Goal: Task Accomplishment & Management: Use online tool/utility

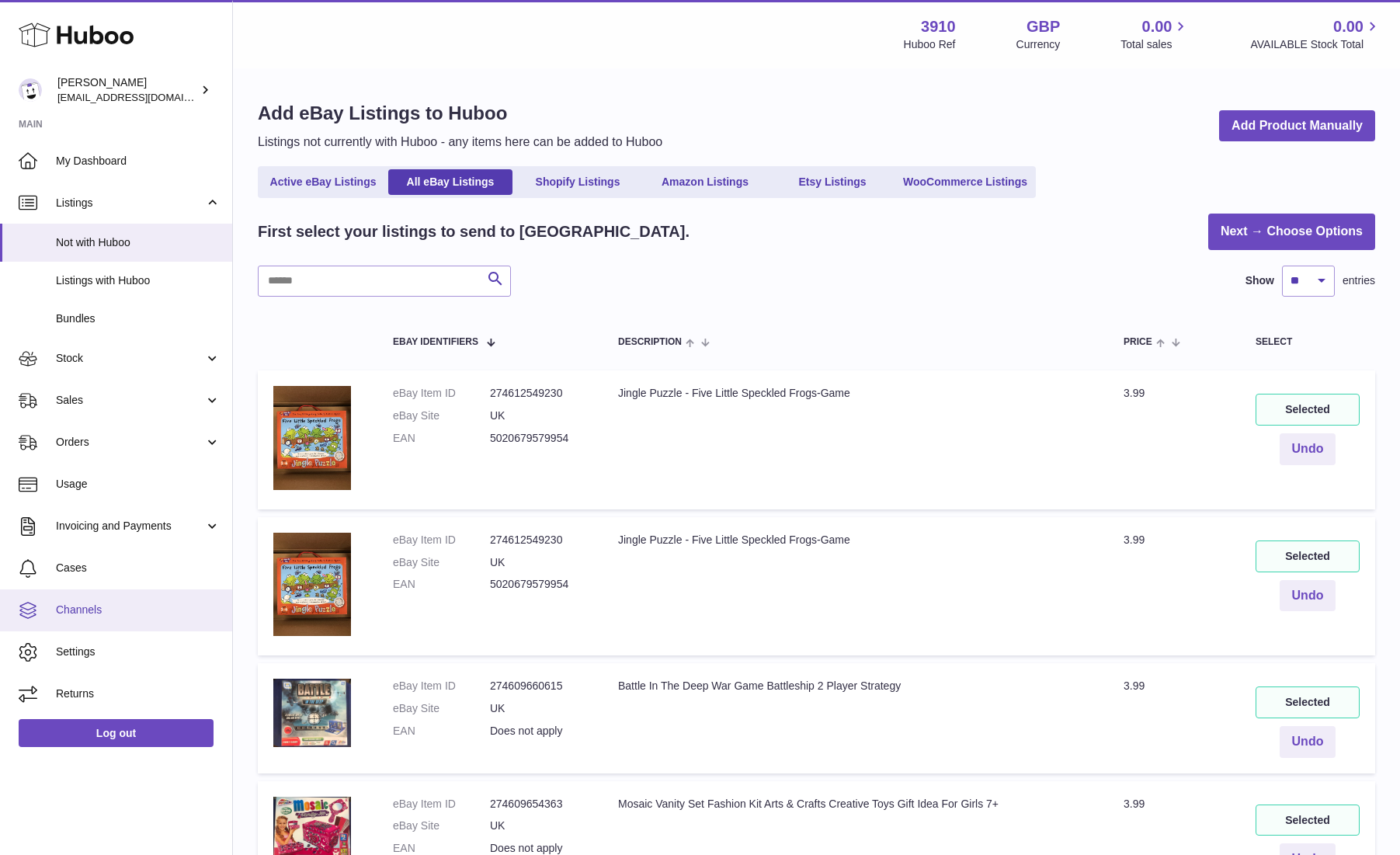
click at [117, 610] on span "Channels" at bounding box center [137, 609] width 164 height 15
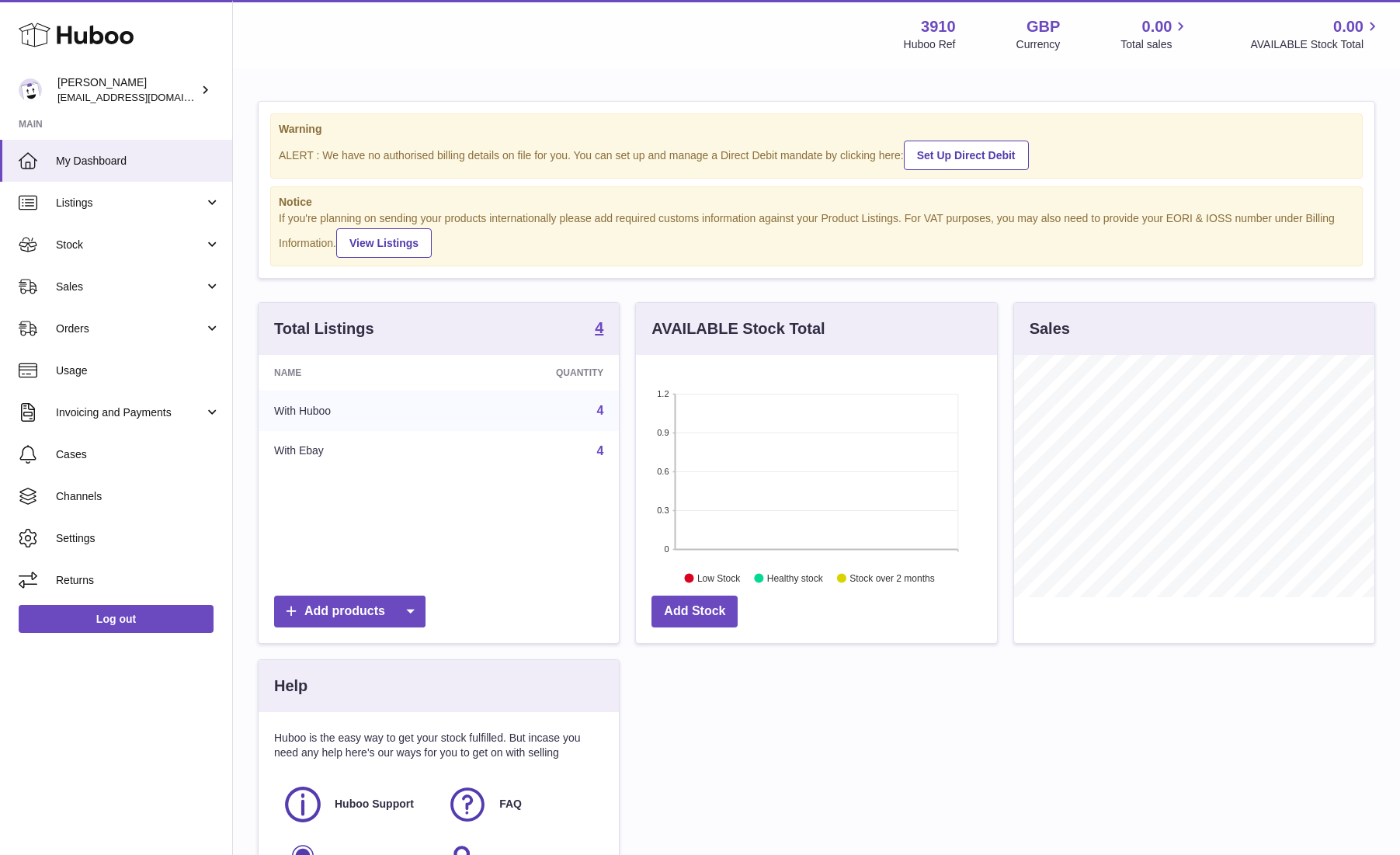
scroll to position [242, 360]
click at [97, 490] on span "Channels" at bounding box center [137, 496] width 164 height 15
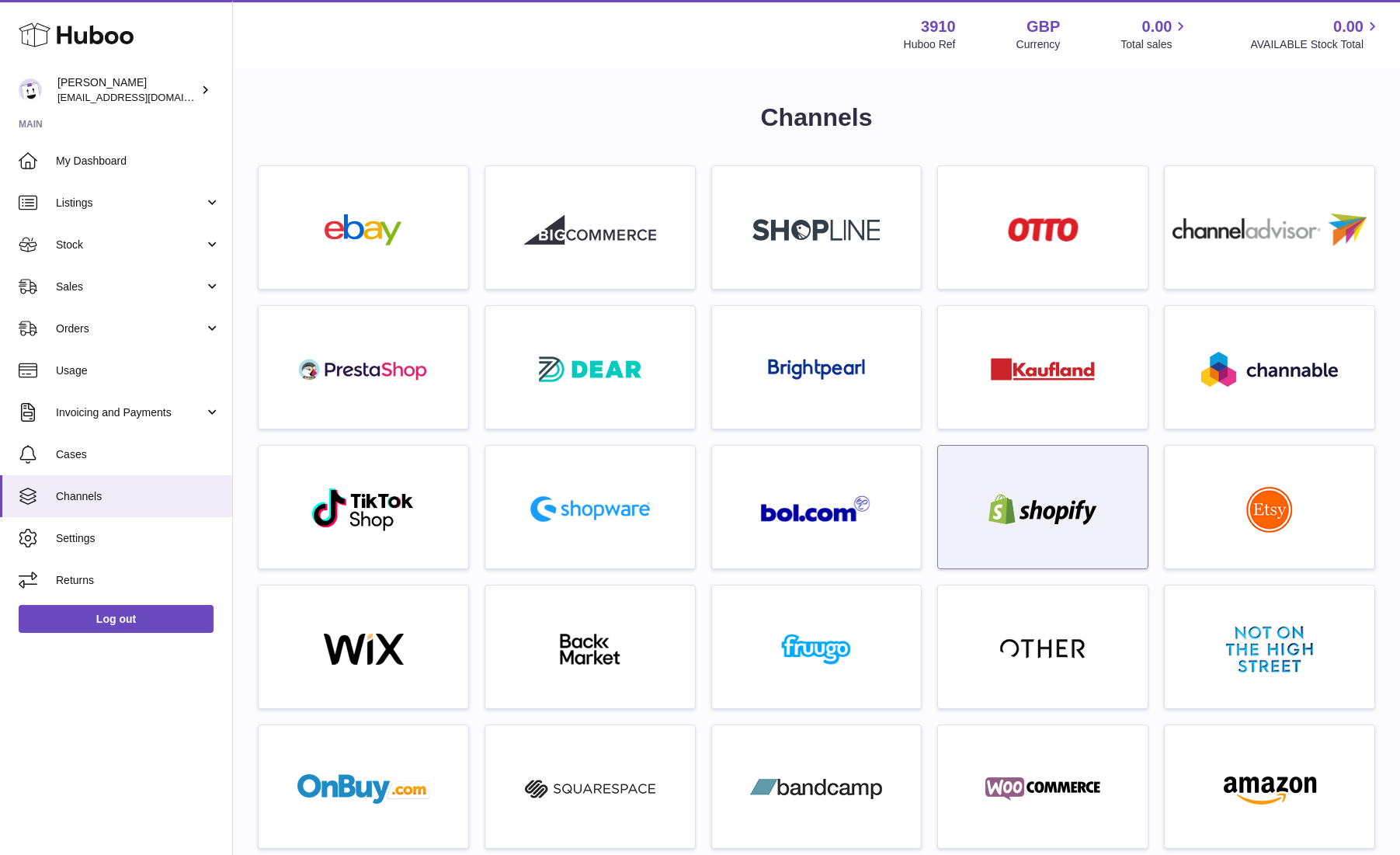
click at [1016, 523] on img at bounding box center [1043, 510] width 132 height 31
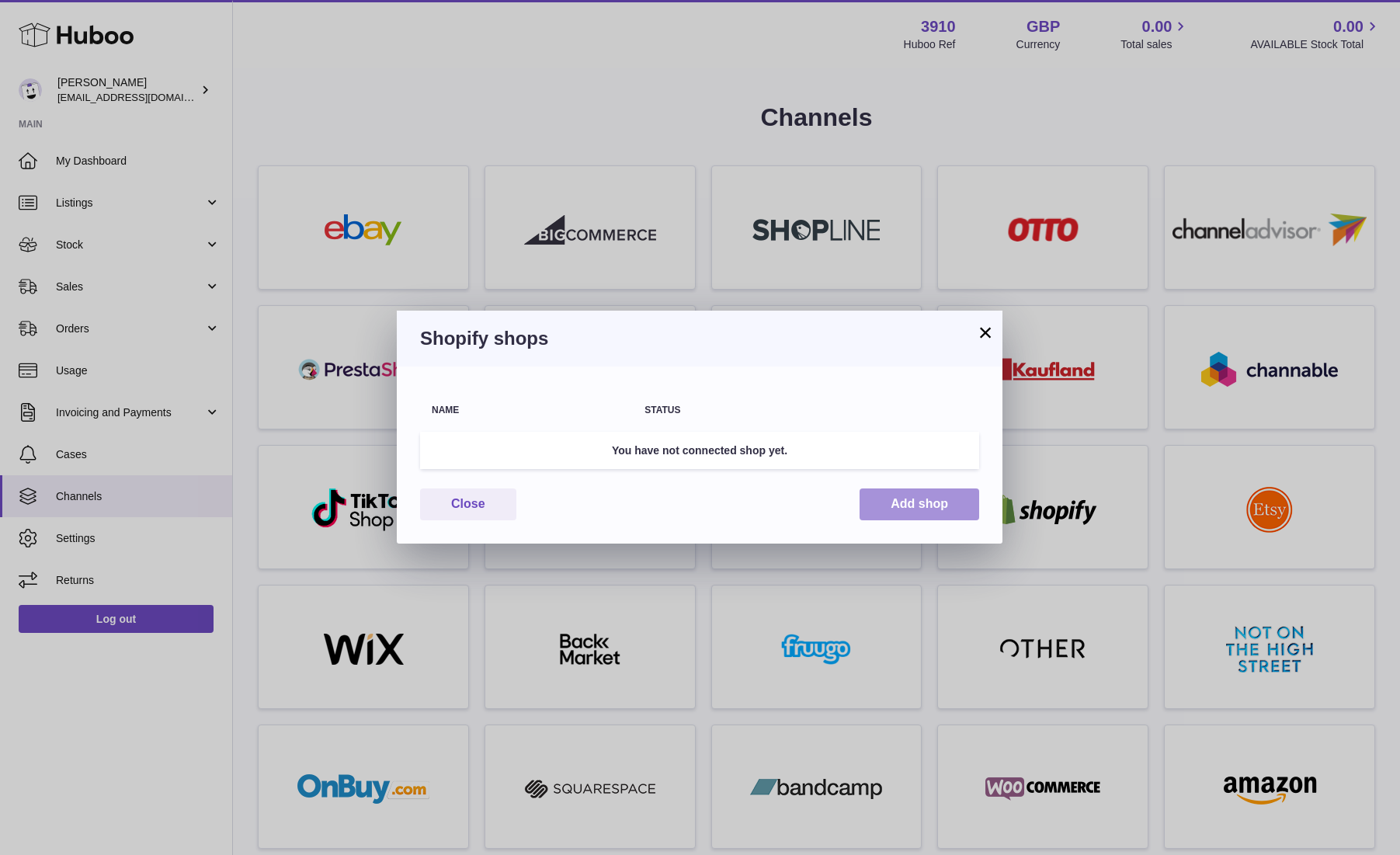
click at [913, 498] on button "Add shop" at bounding box center [919, 504] width 120 height 32
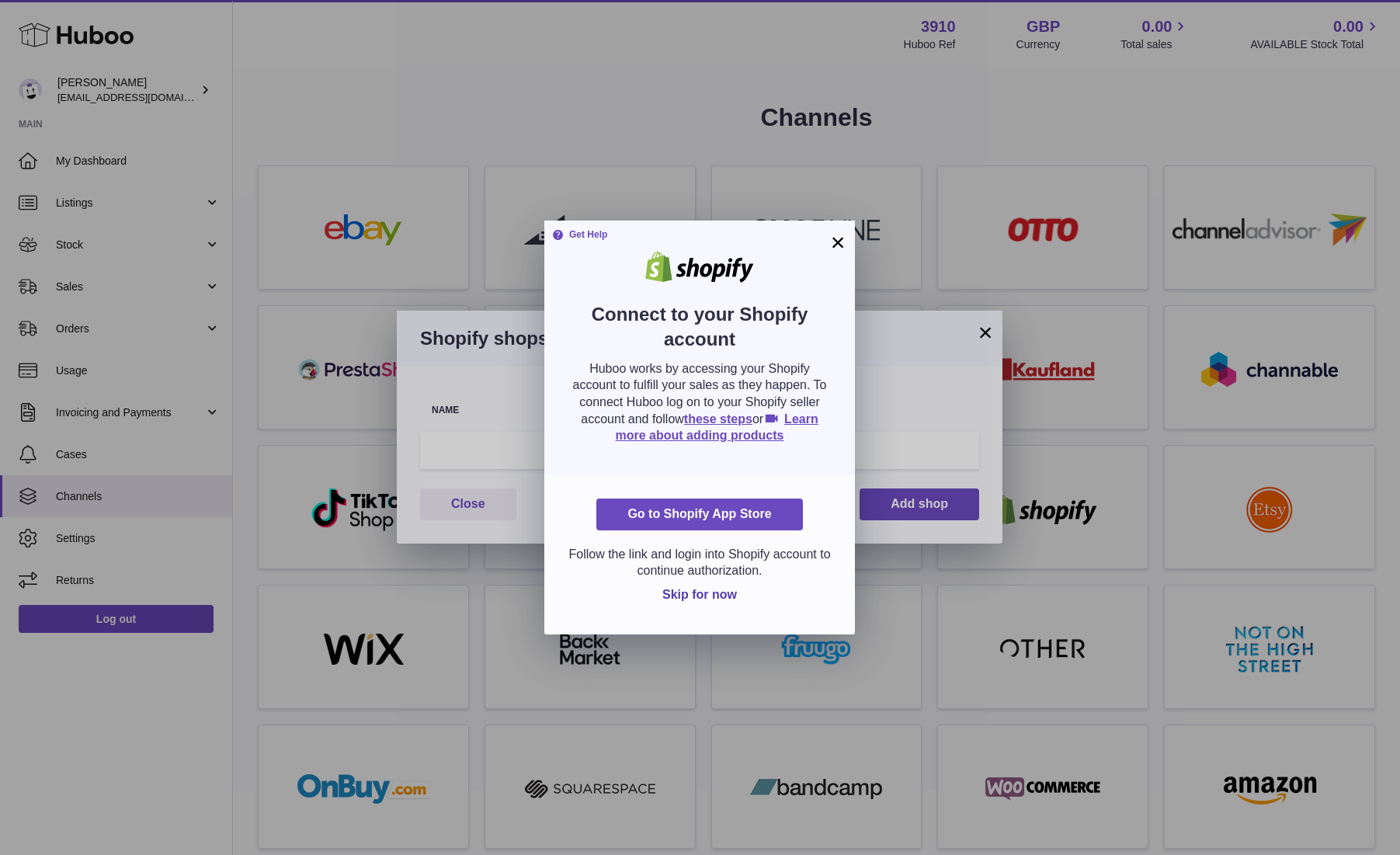
click at [834, 241] on button "×" at bounding box center [838, 241] width 18 height 18
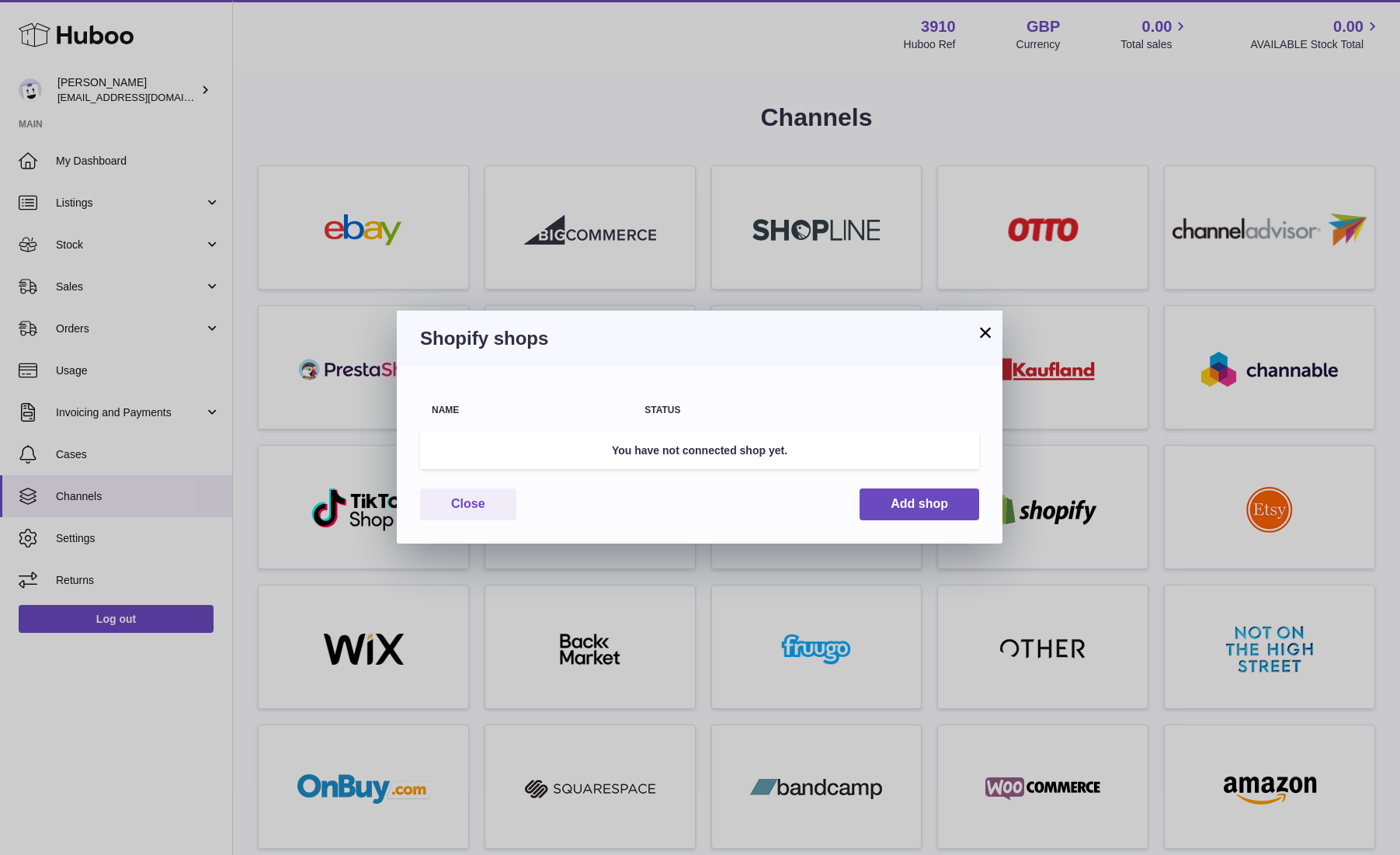
click at [987, 332] on button "×" at bounding box center [985, 332] width 18 height 18
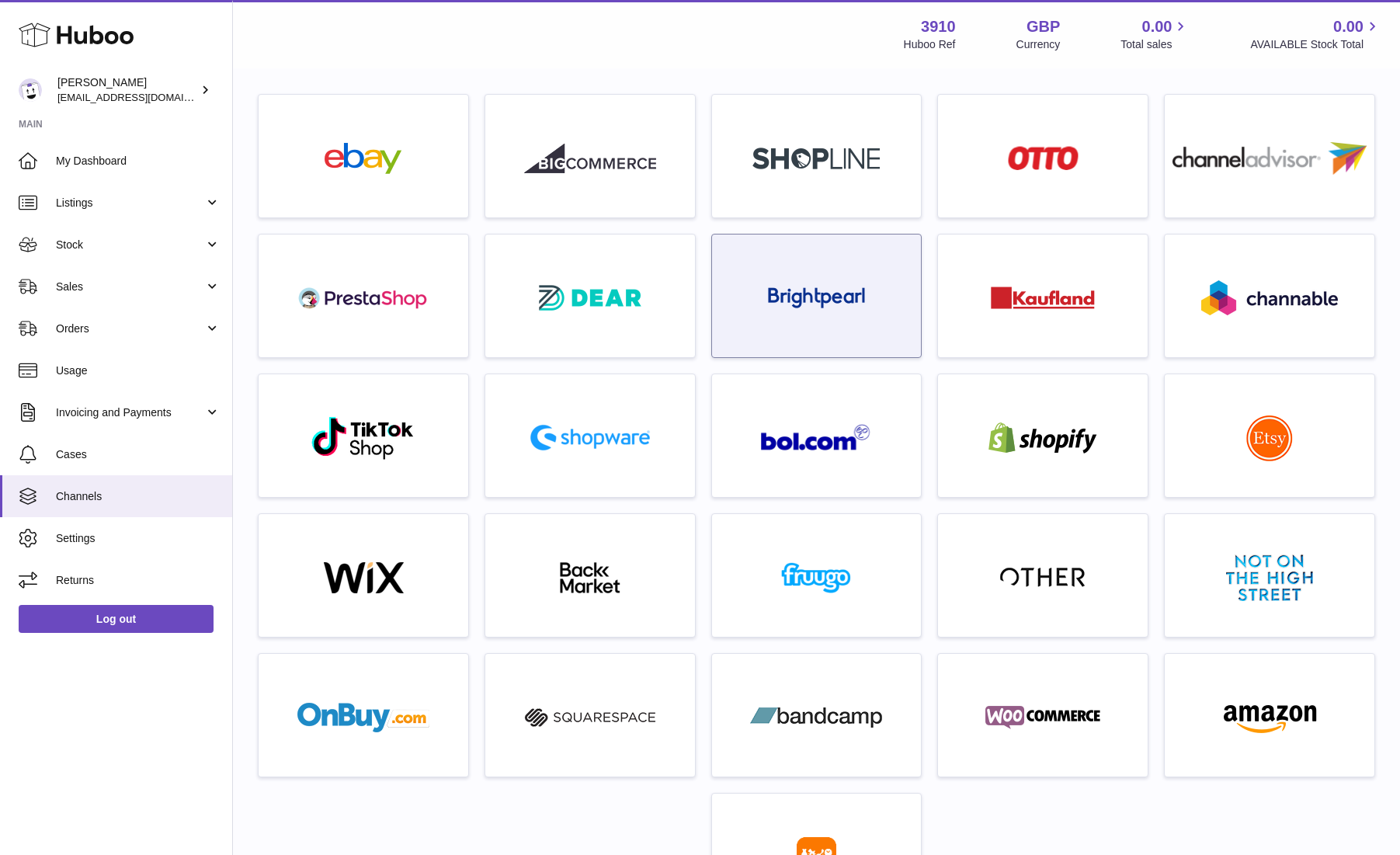
scroll to position [72, 0]
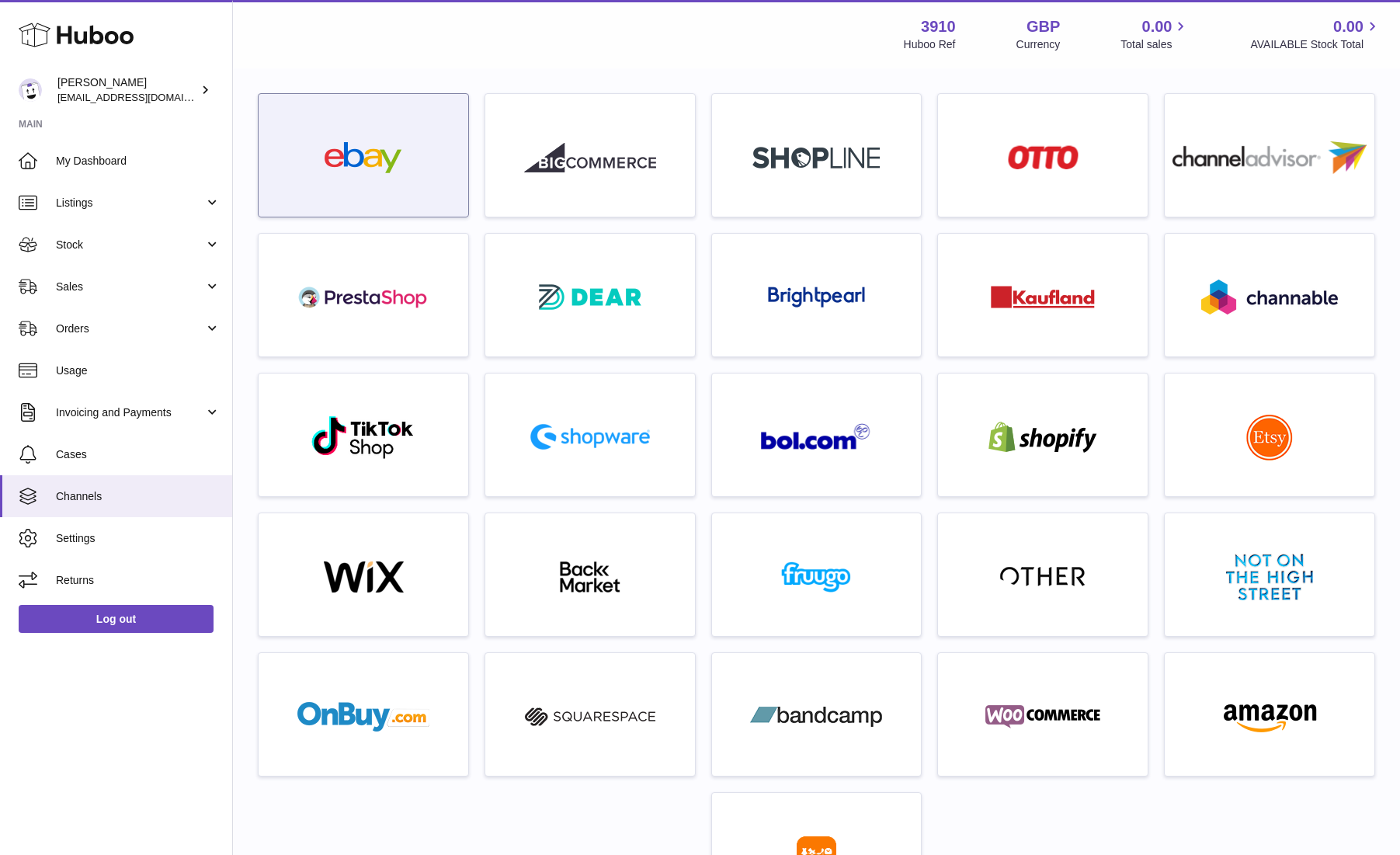
click at [409, 149] on img at bounding box center [364, 158] width 132 height 31
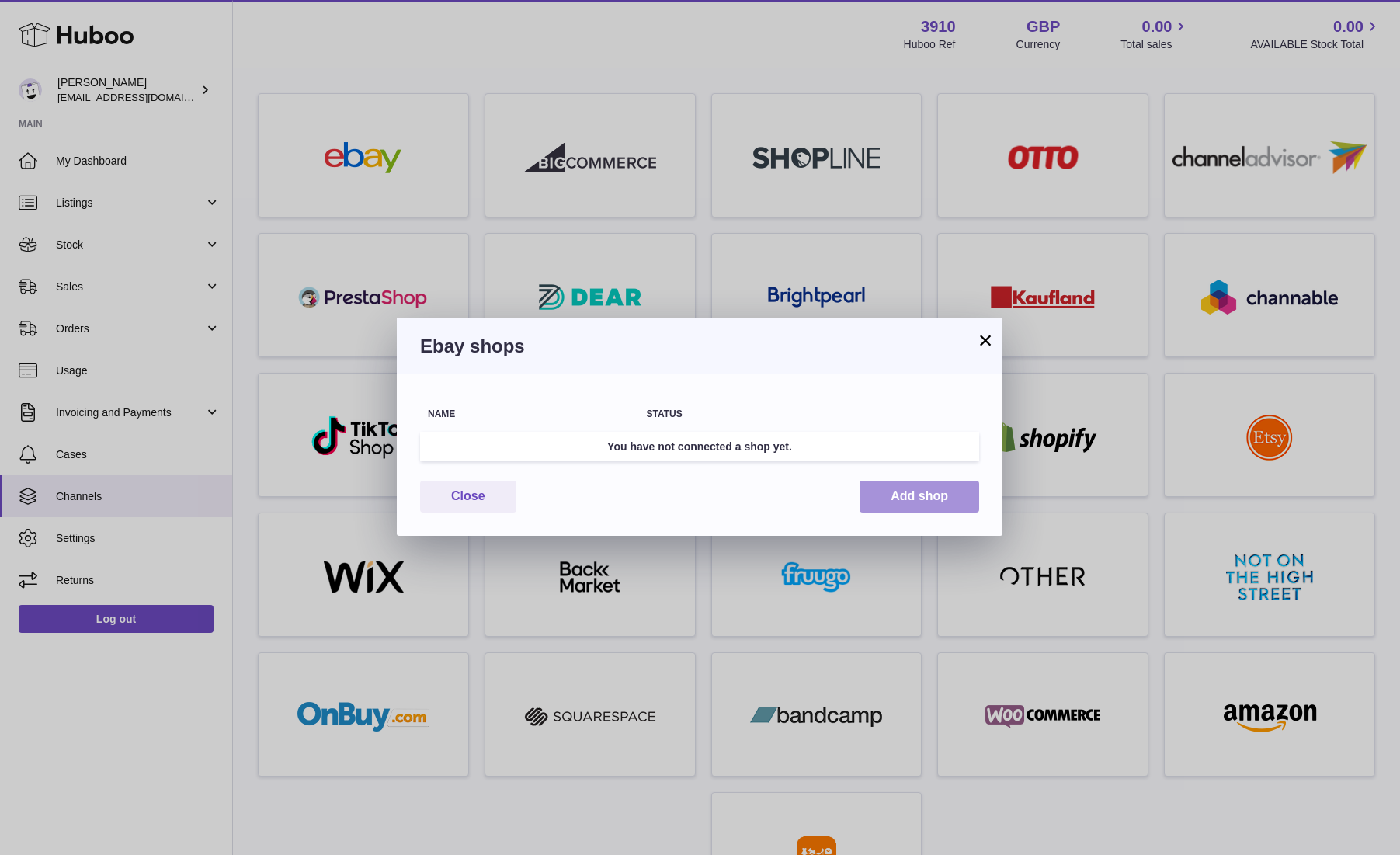
click at [937, 485] on button "Add shop" at bounding box center [919, 496] width 120 height 32
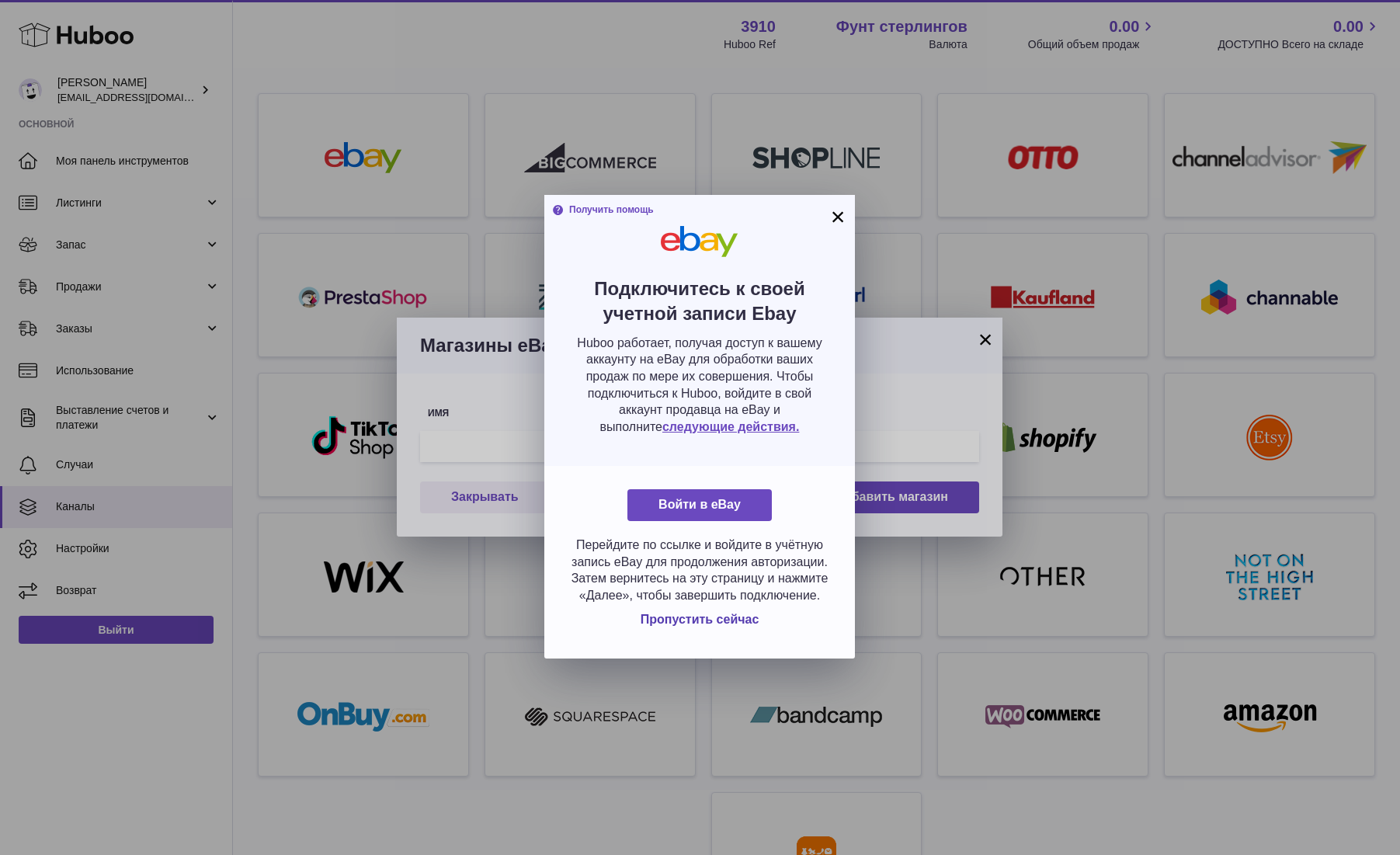
click at [838, 218] on font "×" at bounding box center [838, 216] width 15 height 28
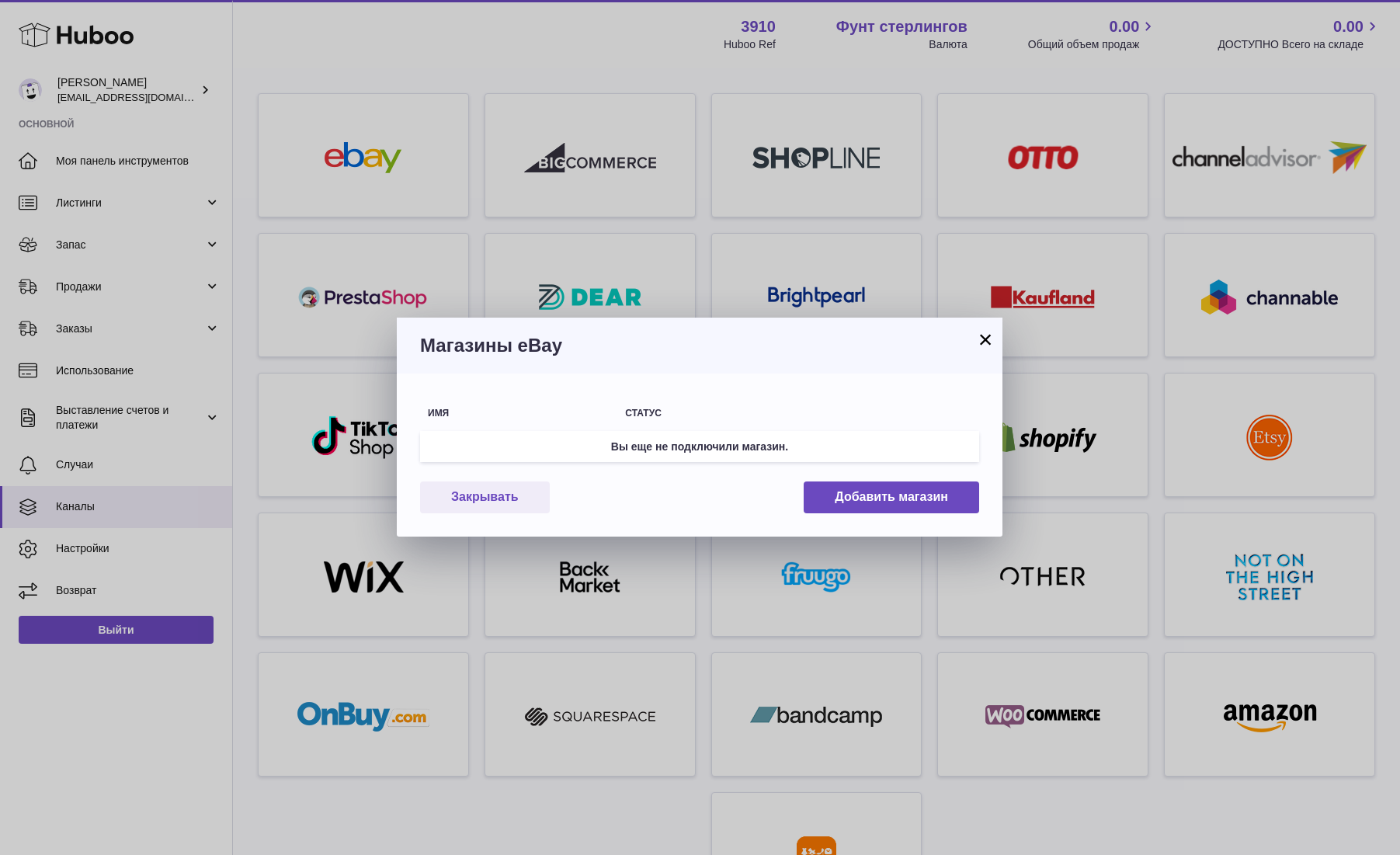
click at [981, 340] on font "×" at bounding box center [986, 338] width 15 height 28
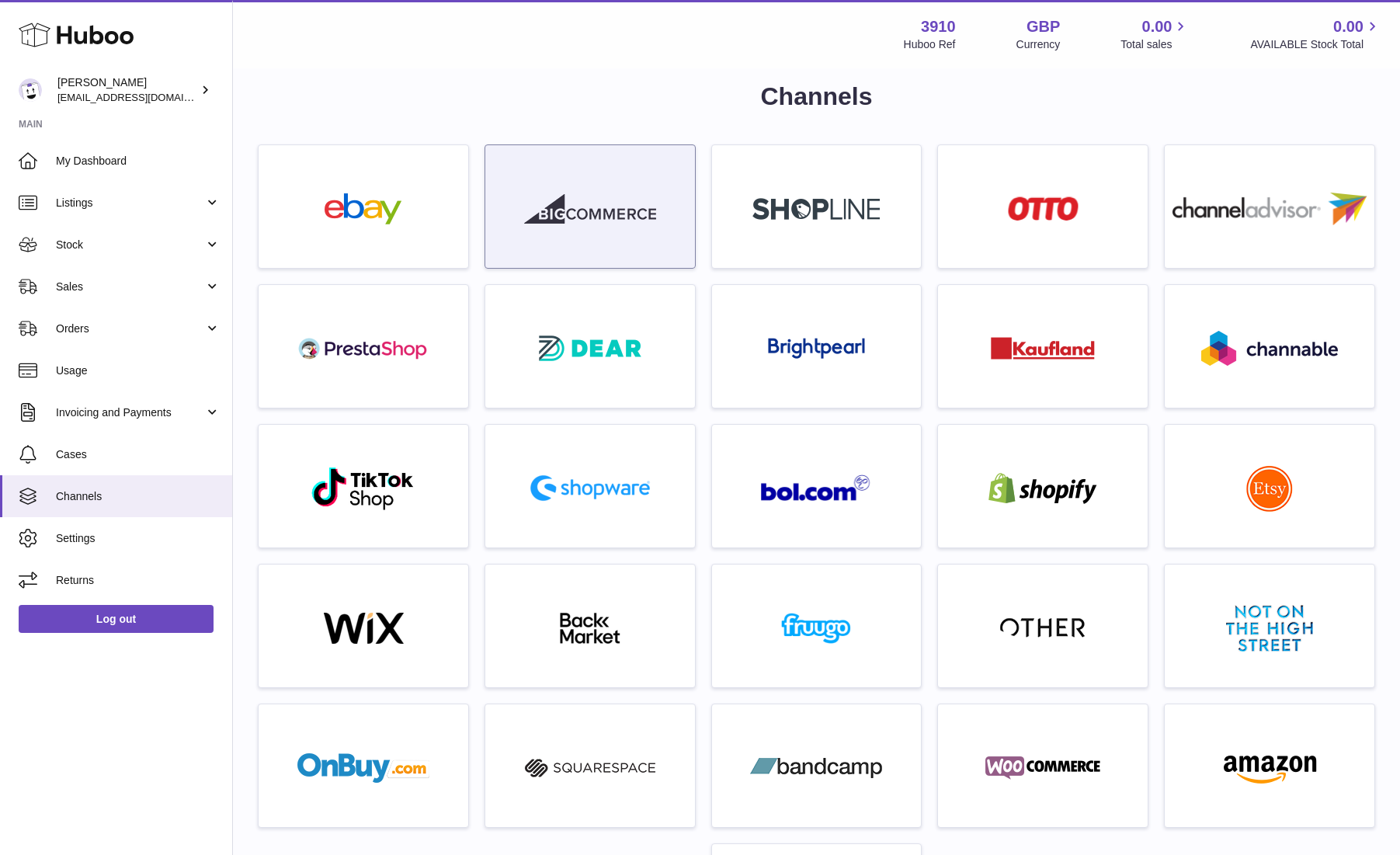
scroll to position [0, 0]
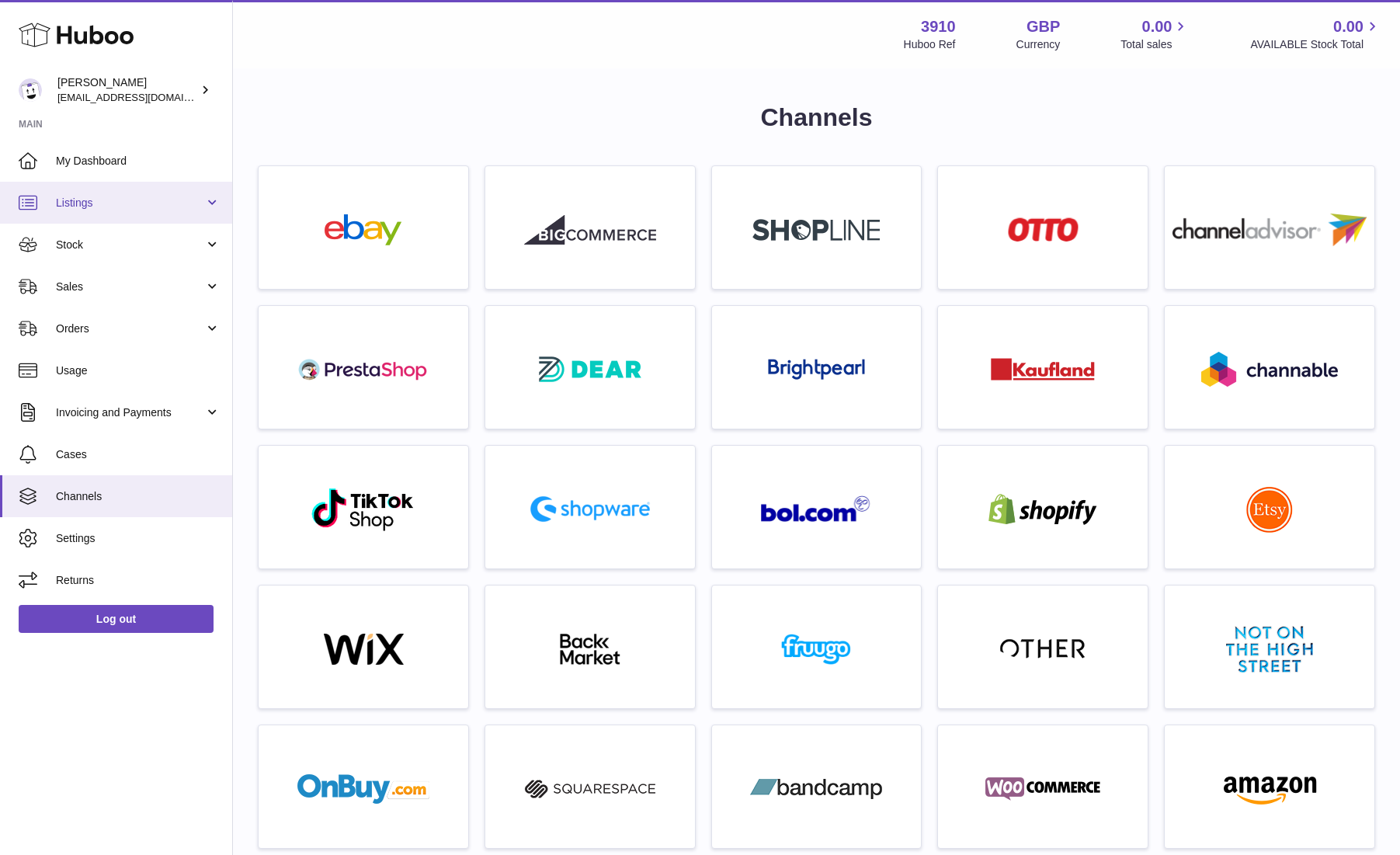
click at [100, 202] on span "Listings" at bounding box center [129, 202] width 148 height 15
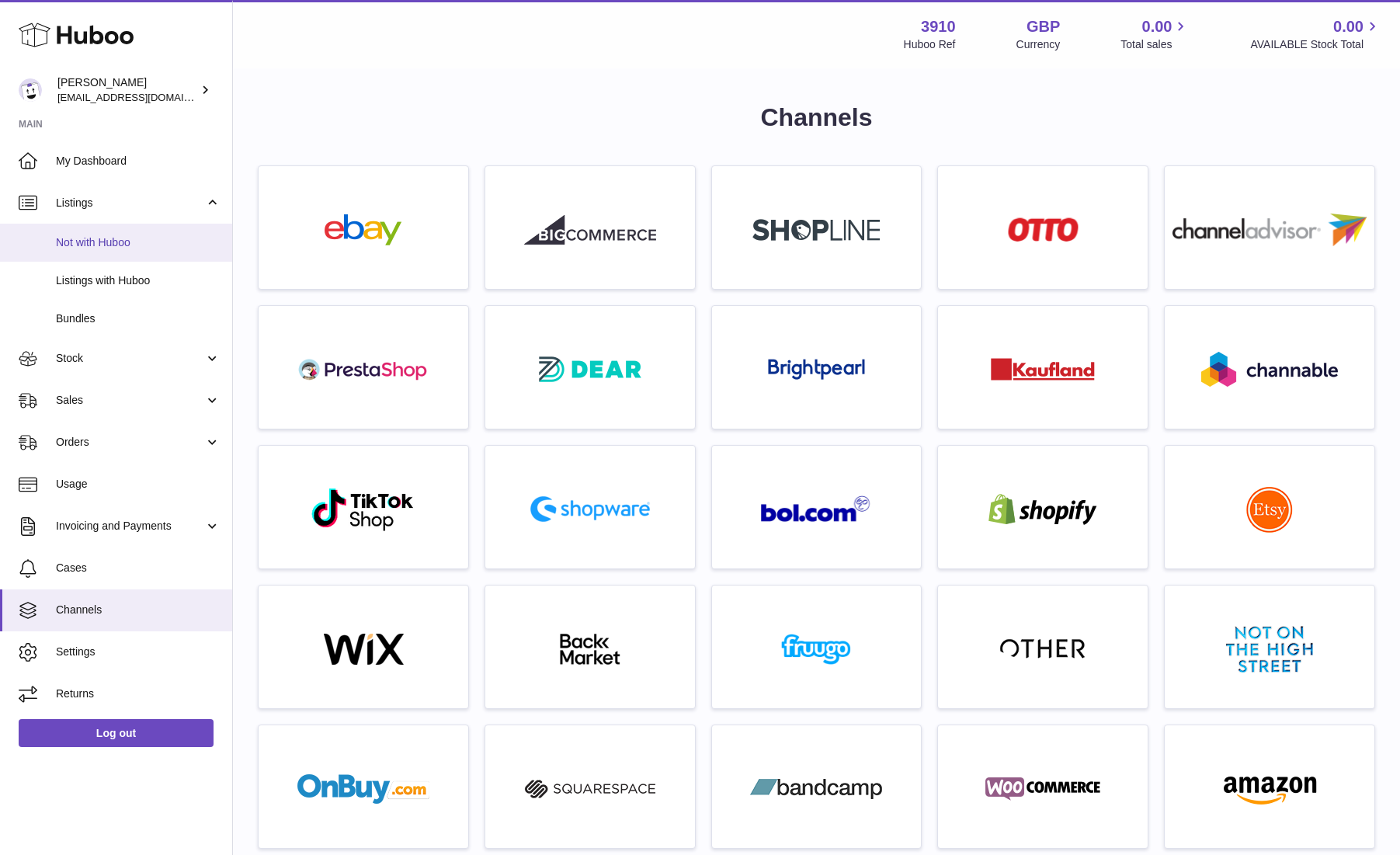
click at [102, 240] on span "Not with Huboo" at bounding box center [137, 242] width 164 height 15
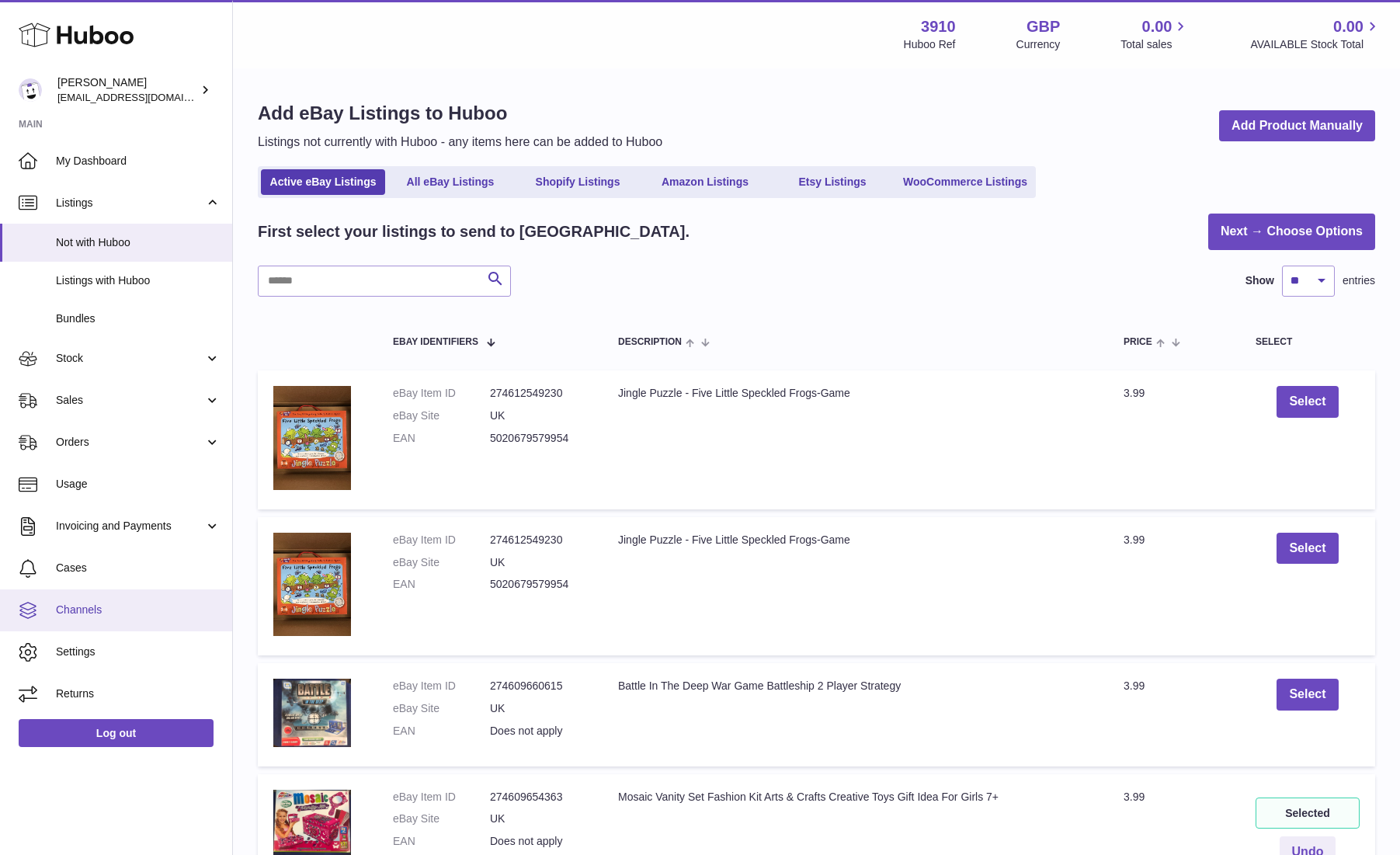
click at [101, 612] on span "Channels" at bounding box center [137, 609] width 164 height 15
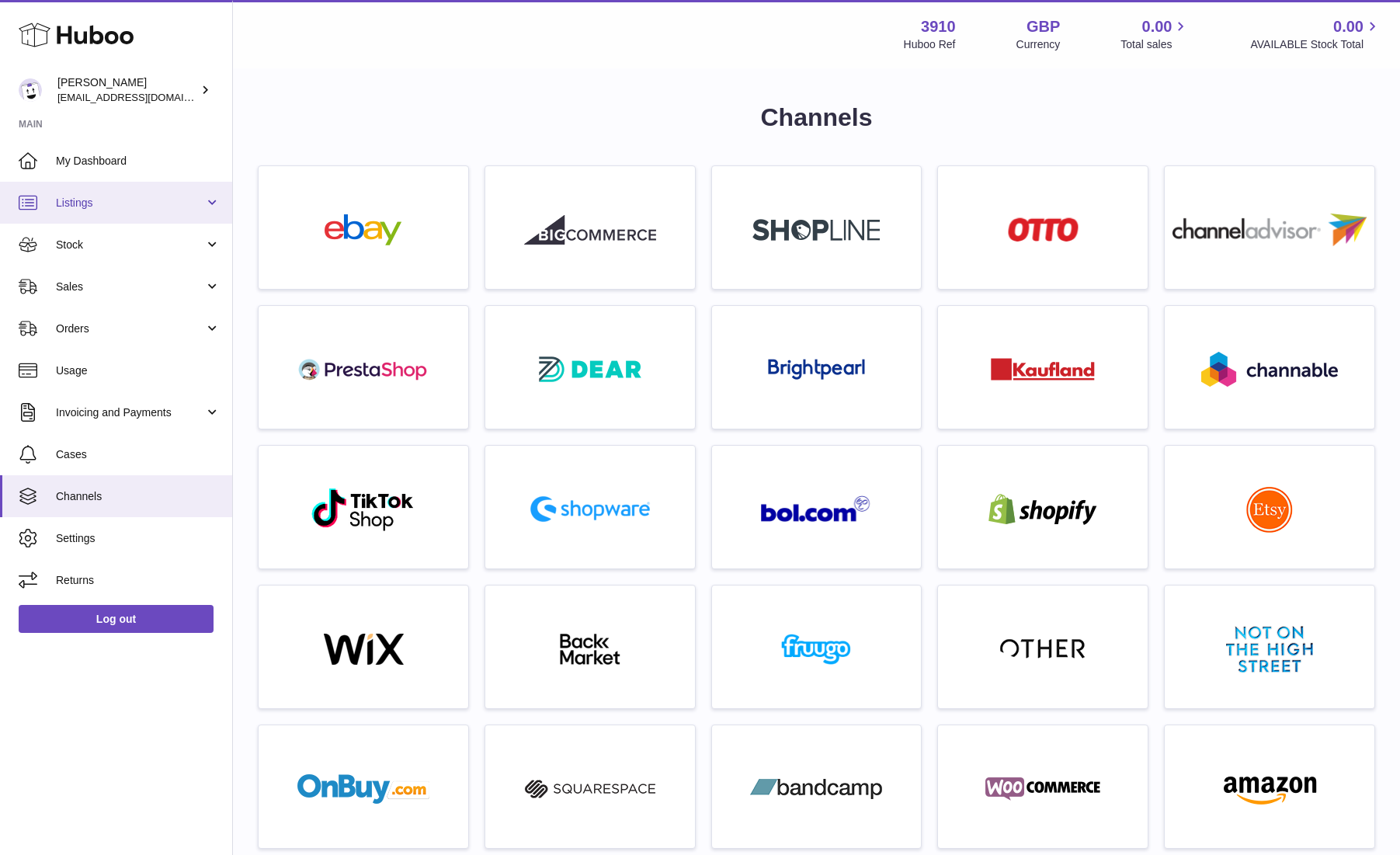
click at [108, 209] on span "Listings" at bounding box center [129, 202] width 148 height 15
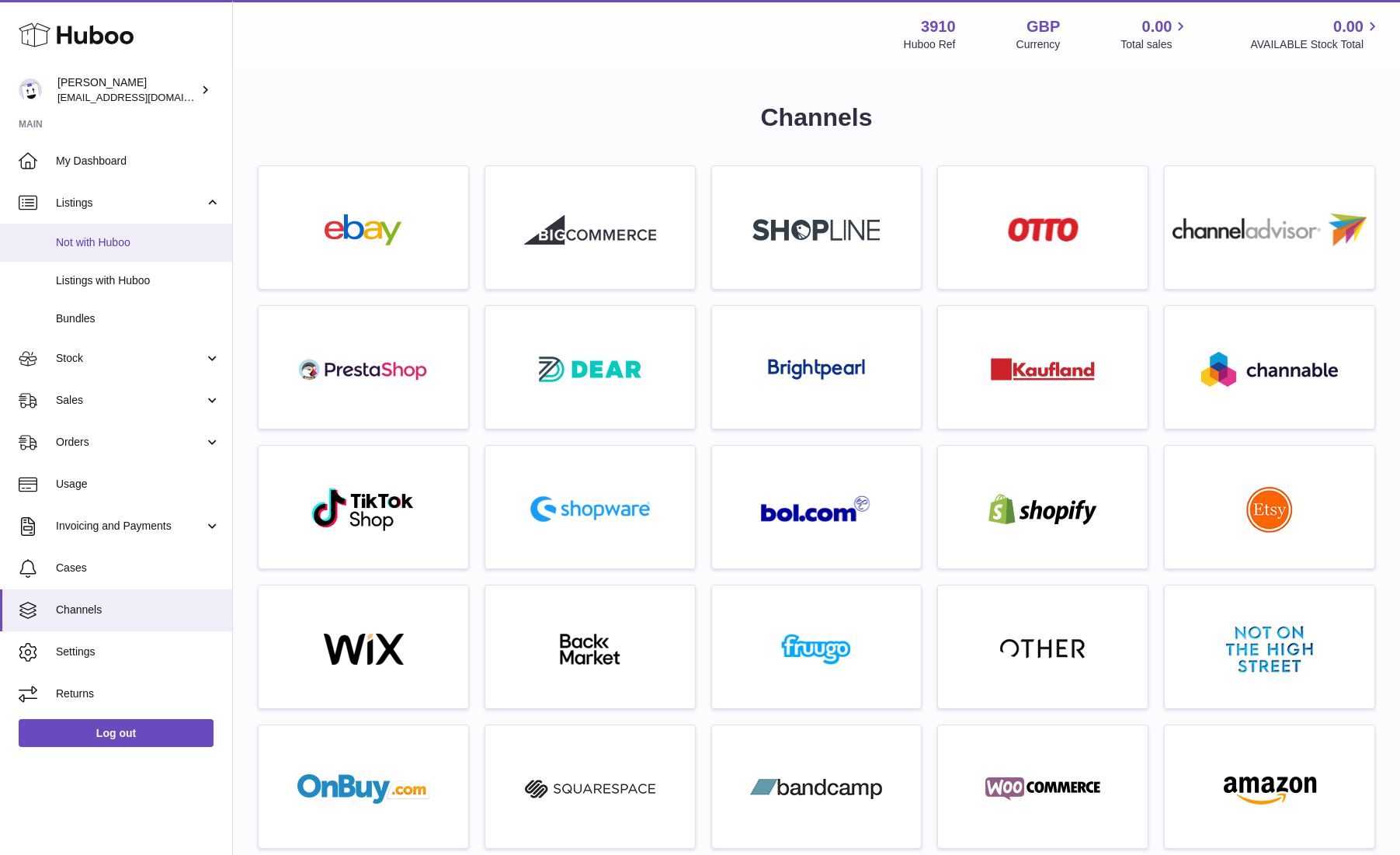
click at [113, 233] on link "Not with Huboo" at bounding box center [116, 242] width 233 height 38
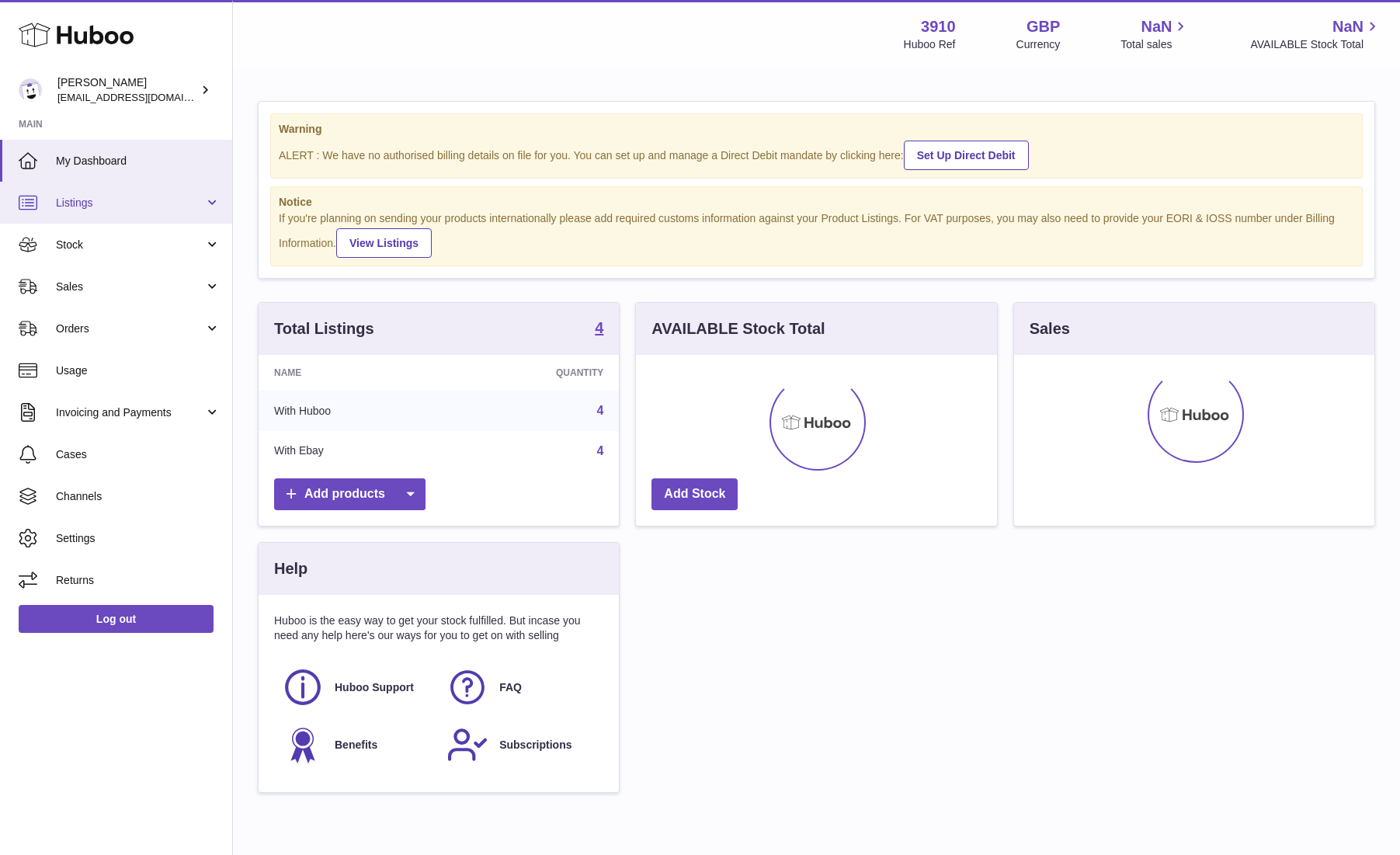
click at [98, 205] on span "Listings" at bounding box center [129, 202] width 148 height 15
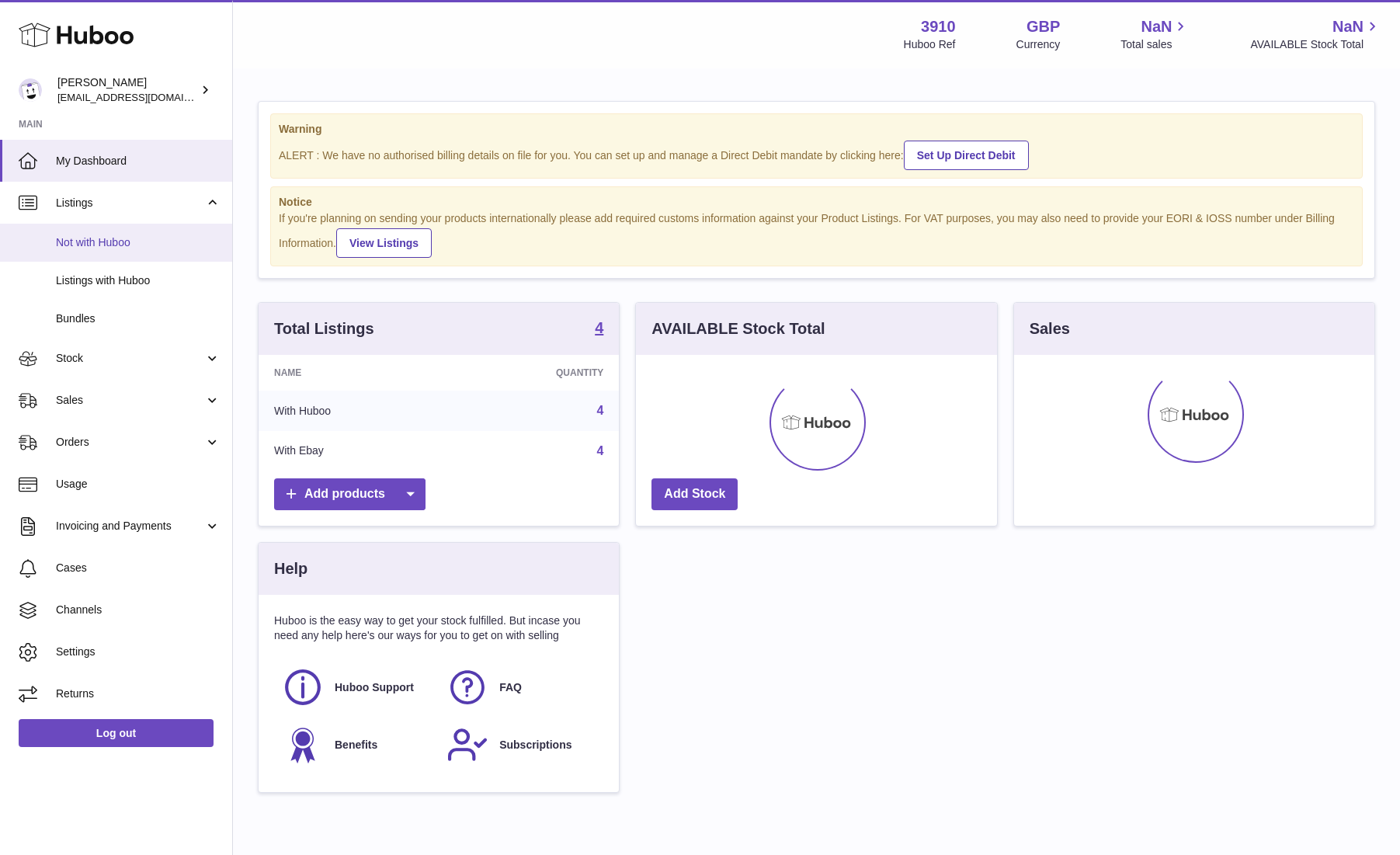
click at [98, 243] on span "Not with Huboo" at bounding box center [137, 242] width 164 height 15
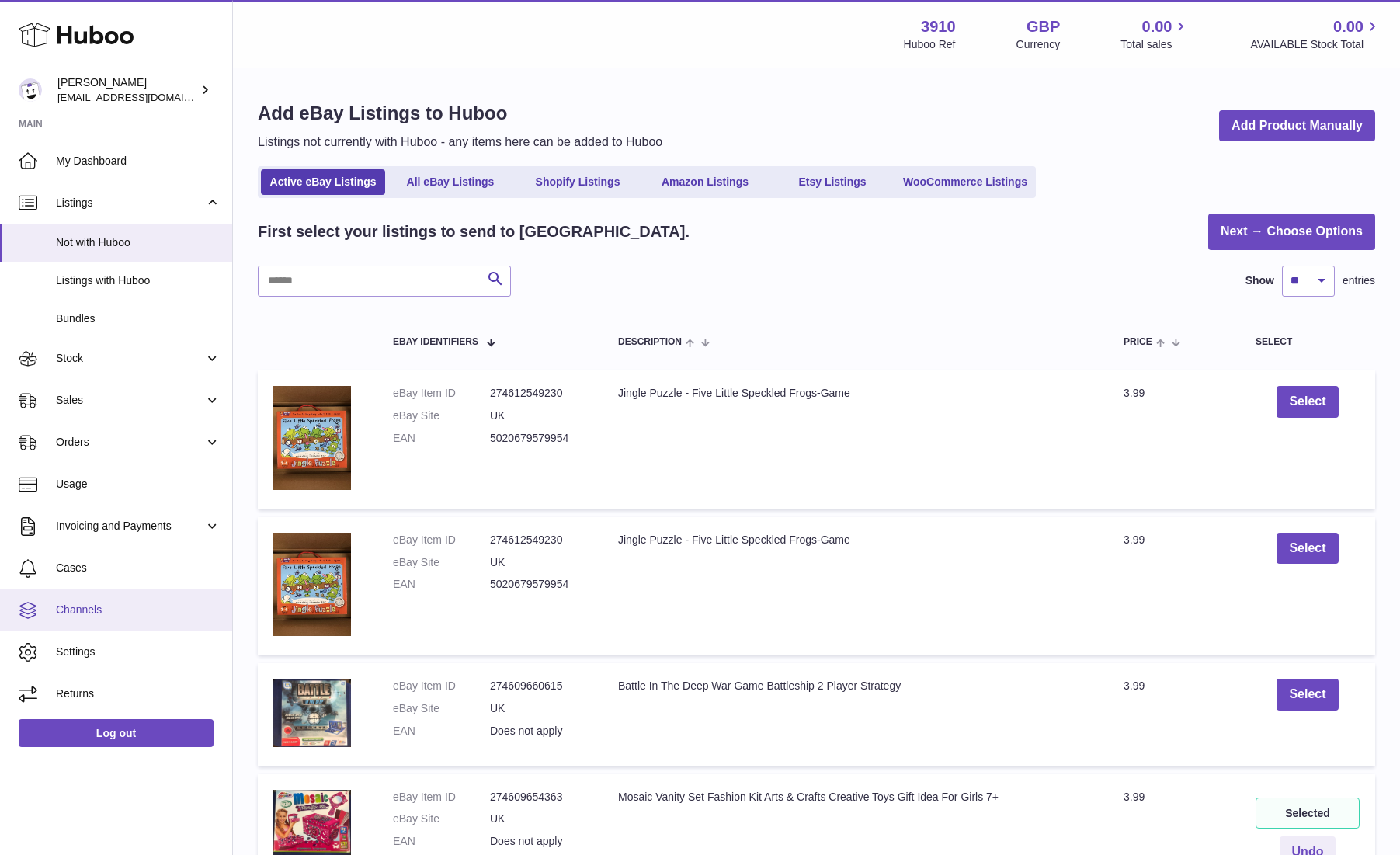
click at [89, 602] on span "Channels" at bounding box center [137, 609] width 164 height 15
click at [1306, 395] on button "Select" at bounding box center [1307, 402] width 61 height 32
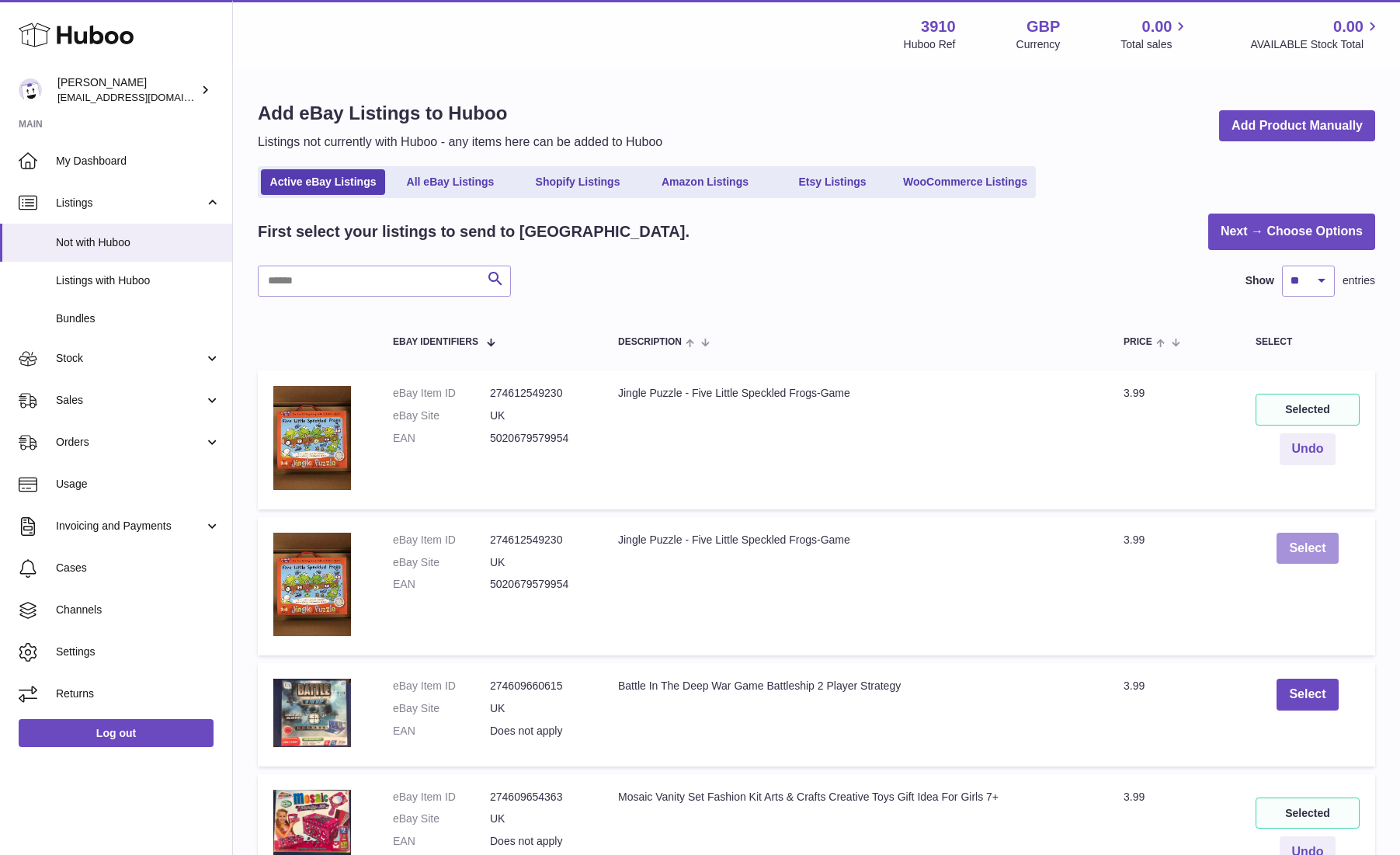
click at [1309, 549] on button "Select" at bounding box center [1307, 549] width 61 height 32
click at [1269, 225] on link "Next → Choose Options" at bounding box center [1292, 232] width 167 height 37
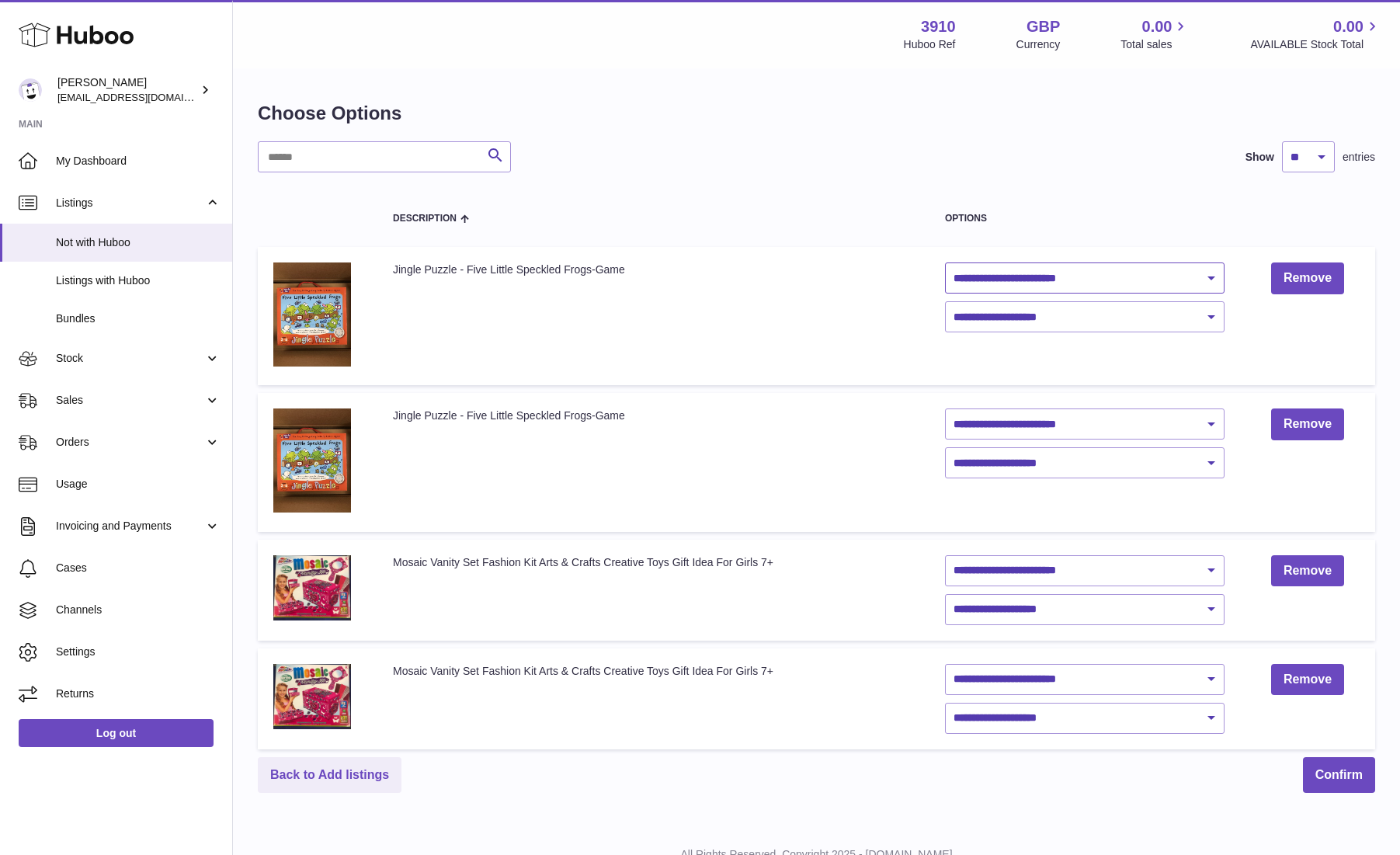
click at [1009, 278] on select "**********" at bounding box center [1084, 278] width 279 height 31
click at [1019, 313] on select "**********" at bounding box center [1084, 317] width 279 height 31
click at [98, 239] on span "Not with Huboo" at bounding box center [137, 242] width 164 height 15
click at [99, 239] on span "Not with Huboo" at bounding box center [137, 242] width 164 height 15
